Goal: Obtain resource: Obtain resource

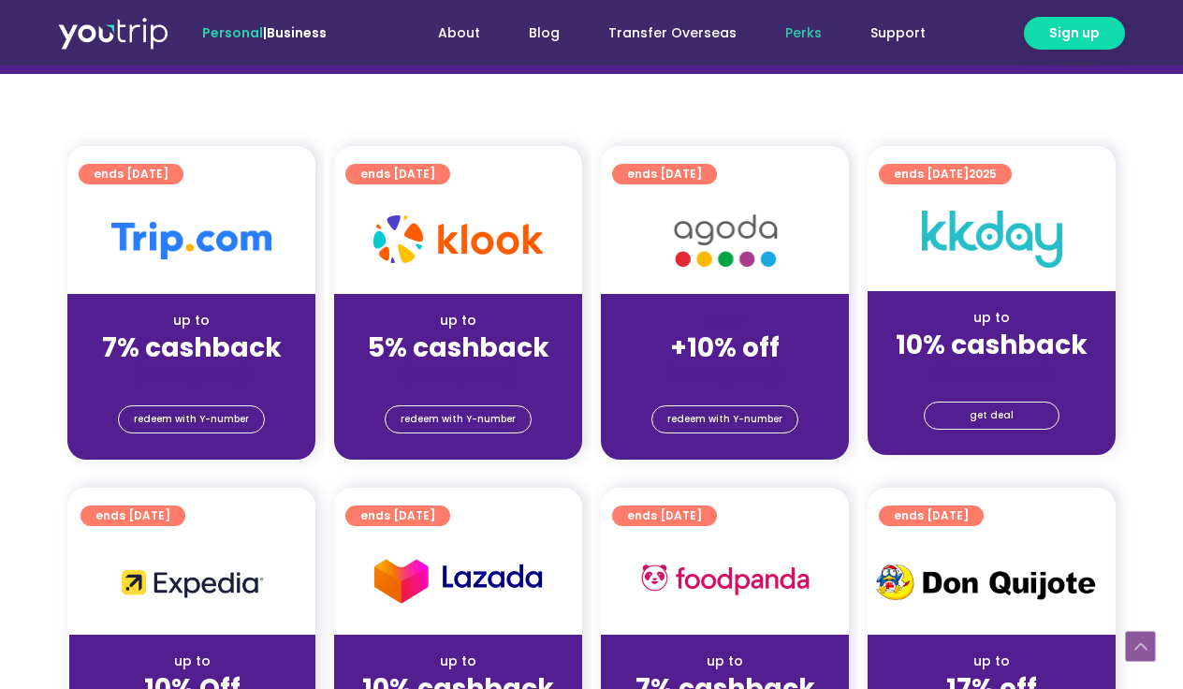
scroll to position [388, 0]
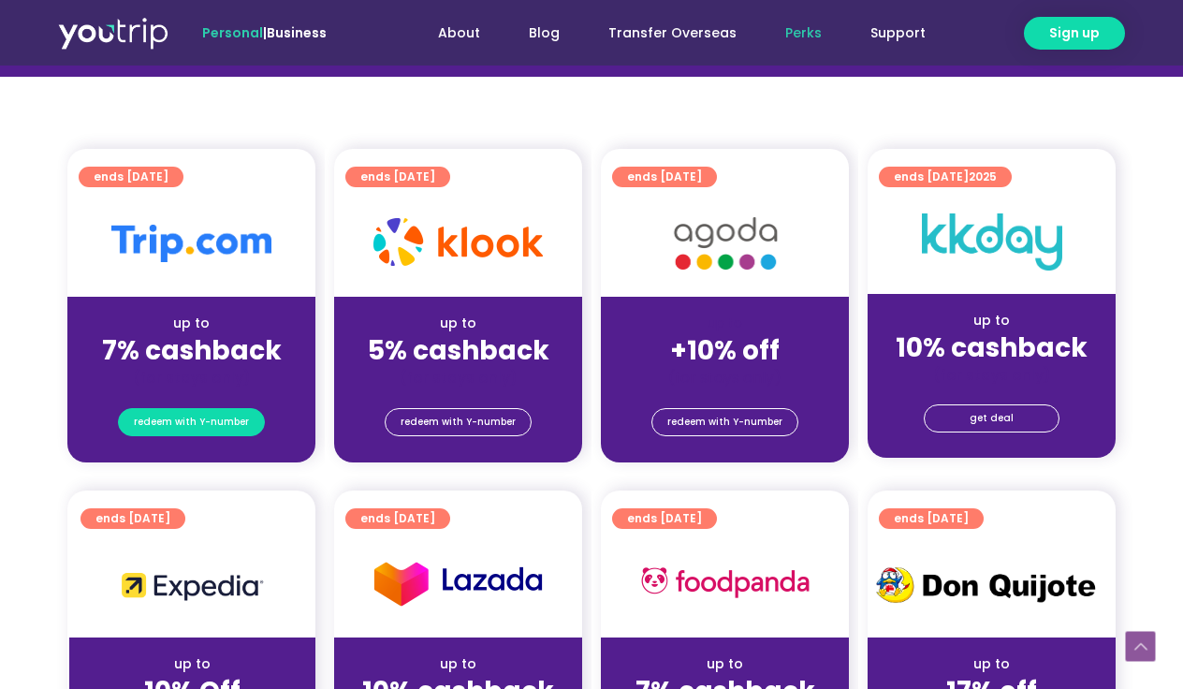
click at [195, 421] on span "redeem with Y-number" at bounding box center [191, 422] width 115 height 26
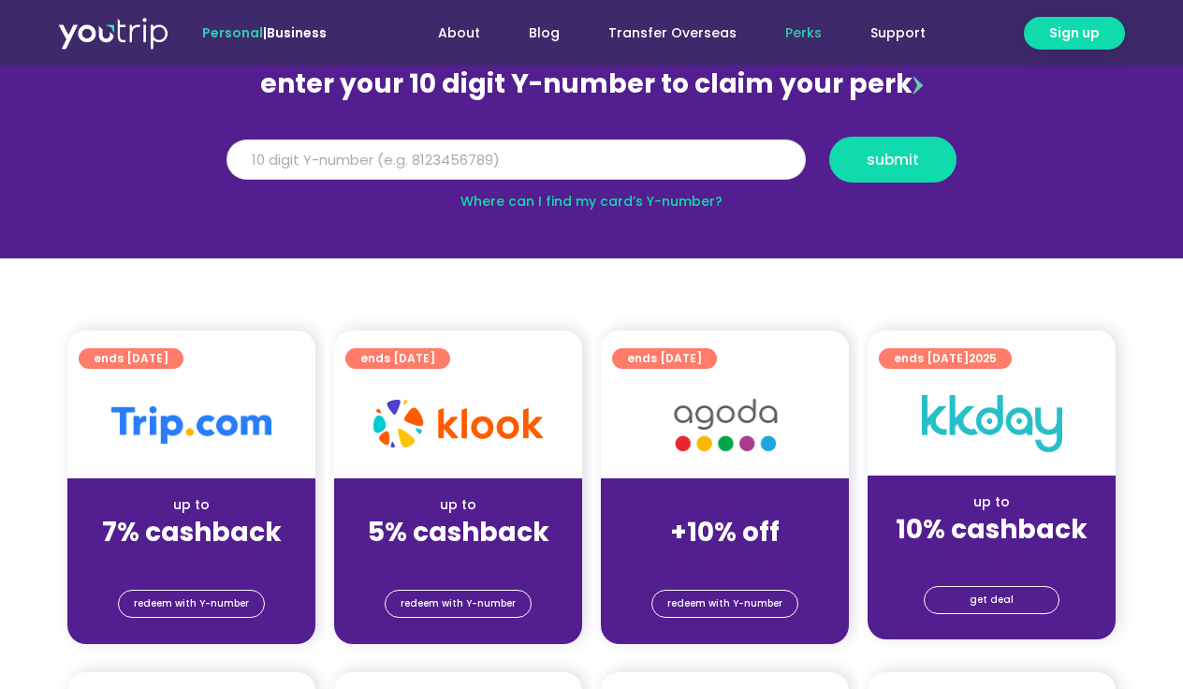
click at [547, 151] on input "Y Number" at bounding box center [516, 159] width 579 height 41
click at [411, 167] on input "Y Number" at bounding box center [516, 159] width 579 height 41
click at [906, 169] on button "submit" at bounding box center [892, 160] width 127 height 46
click at [382, 175] on input "5162400086409872" at bounding box center [516, 159] width 579 height 41
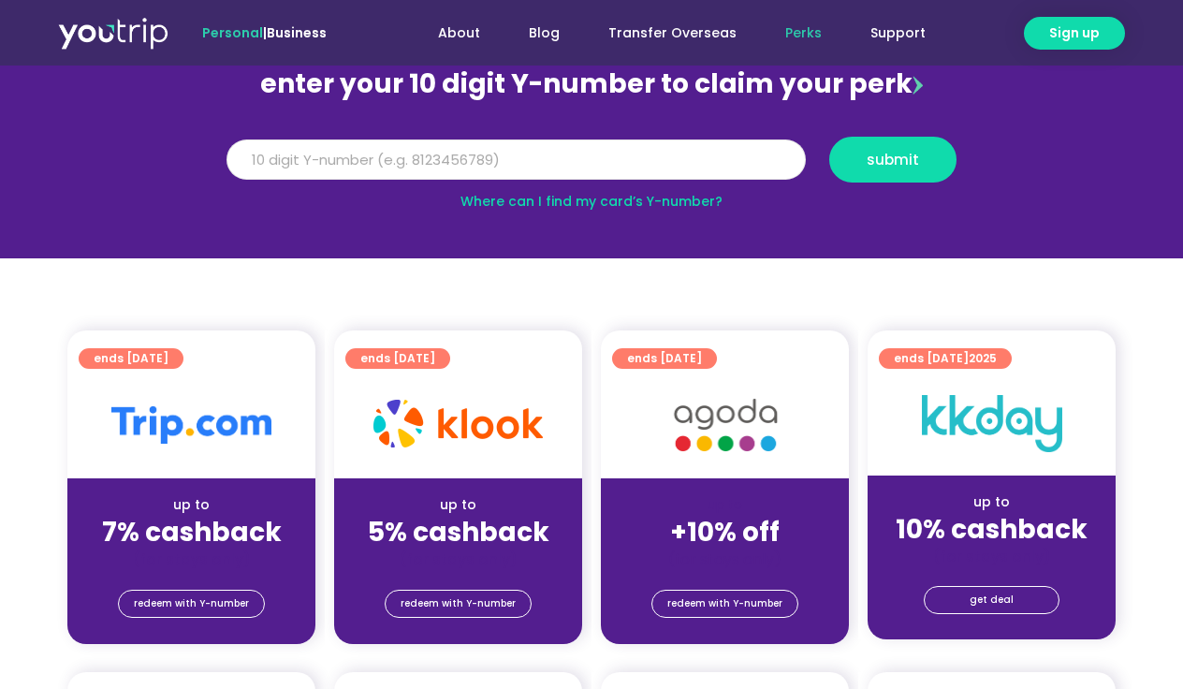
drag, startPoint x: 383, startPoint y: 163, endPoint x: 200, endPoint y: 136, distance: 184.5
click at [200, 136] on section "enter your 10 digit Y-number to claim your perk Y Number 5162400086409872 submi…" at bounding box center [591, 129] width 1183 height 258
type input "8188893747"
click at [868, 154] on span "submit" at bounding box center [893, 160] width 52 height 14
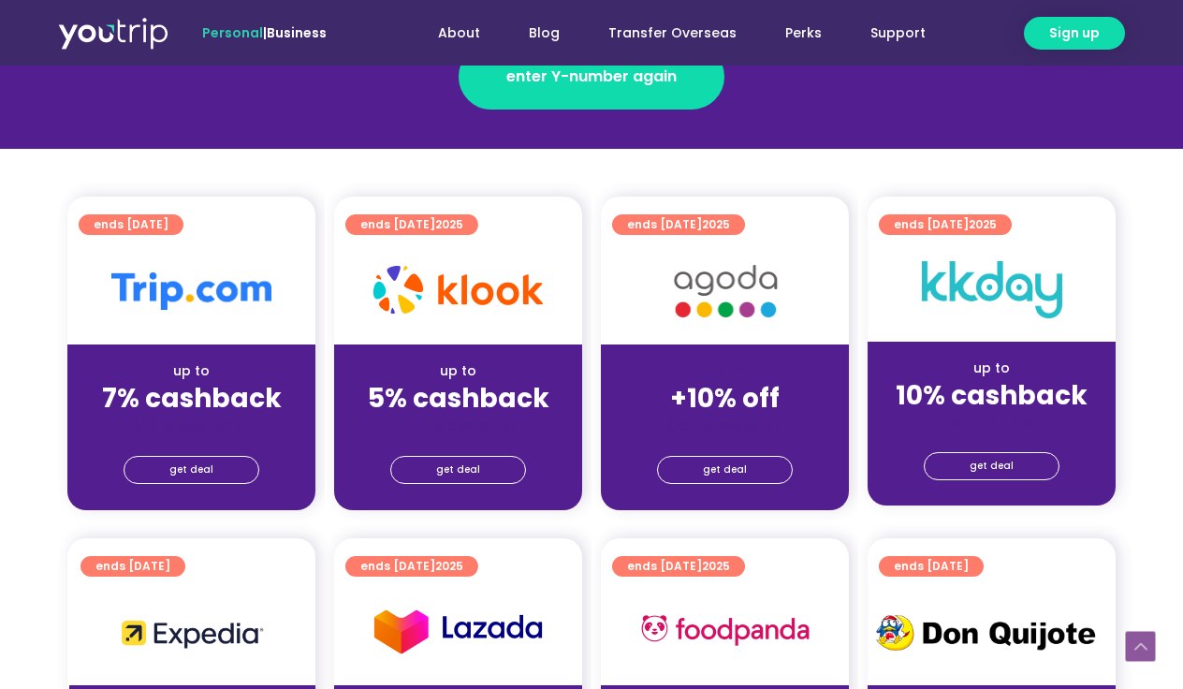
scroll to position [359, 0]
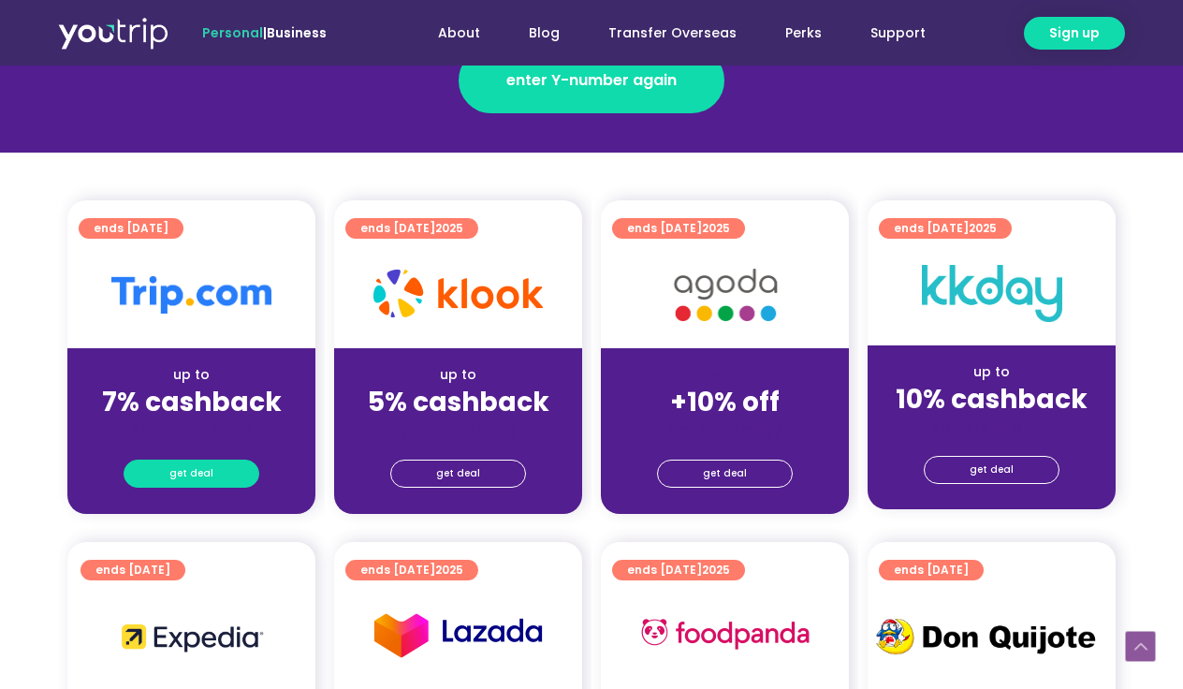
click at [204, 479] on span "get deal" at bounding box center [191, 474] width 44 height 26
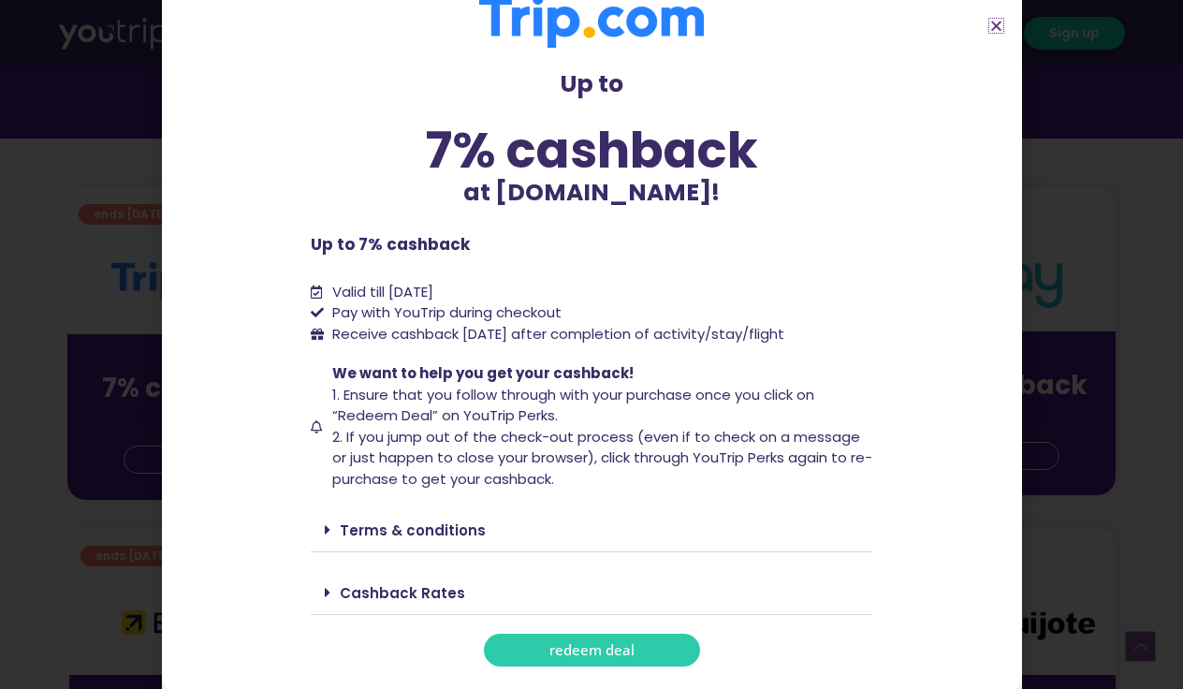
scroll to position [405, 0]
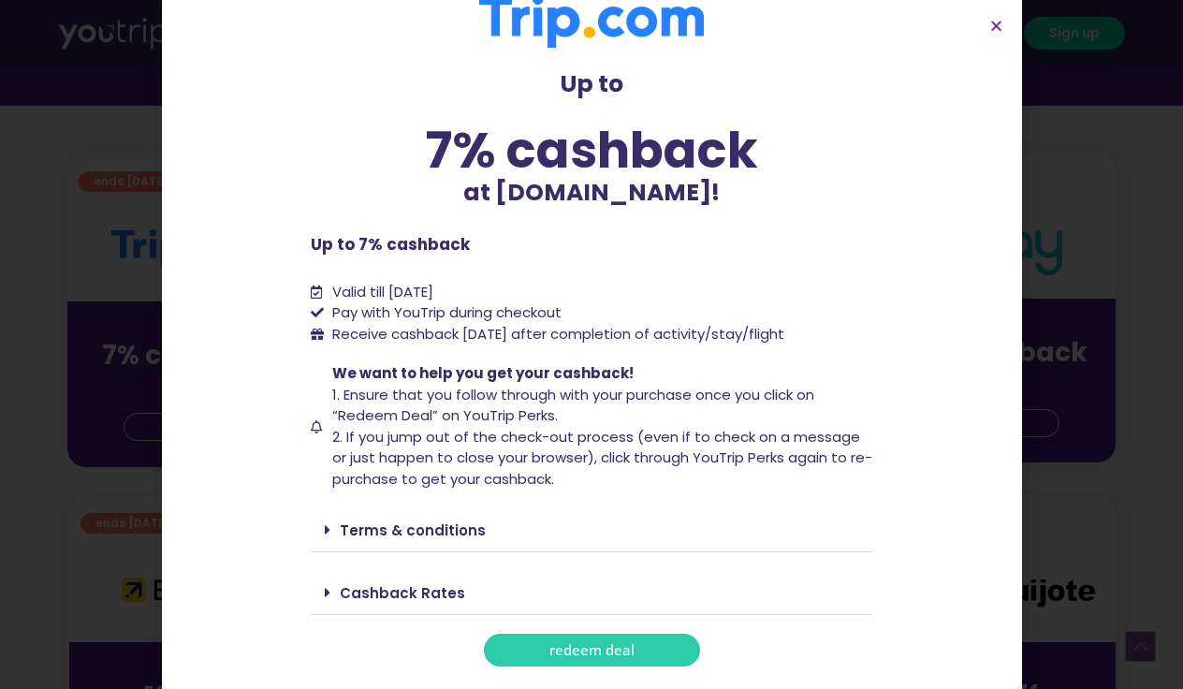
click at [618, 643] on span "redeem deal" at bounding box center [591, 650] width 85 height 14
